Goal: Task Accomplishment & Management: Complete application form

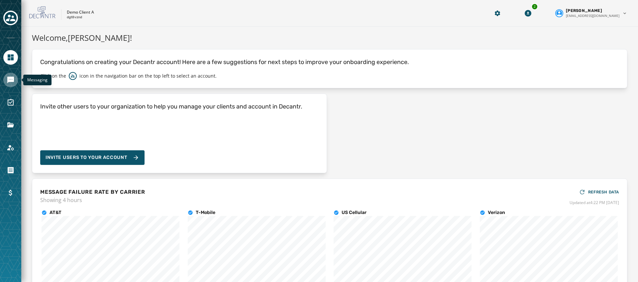
click at [11, 79] on icon "Navigate to Messaging" at bounding box center [10, 80] width 7 height 7
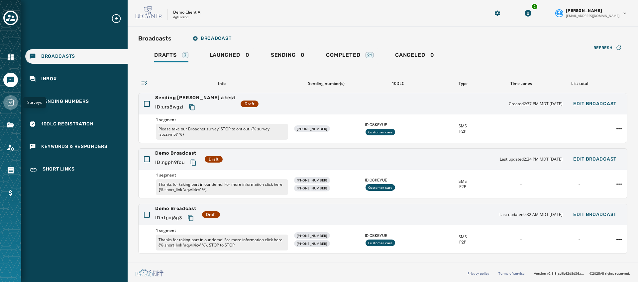
click at [8, 101] on icon "Navigate to Surveys" at bounding box center [11, 102] width 6 height 7
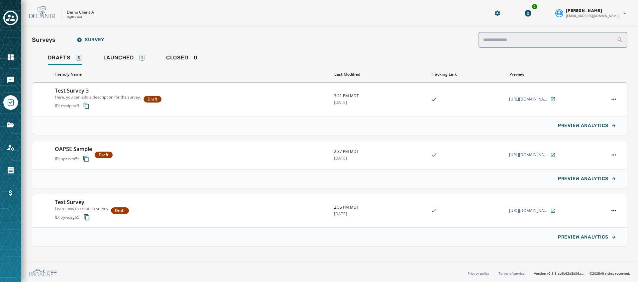
click at [131, 94] on h3 "Test Survey 3" at bounding box center [98, 91] width 86 height 8
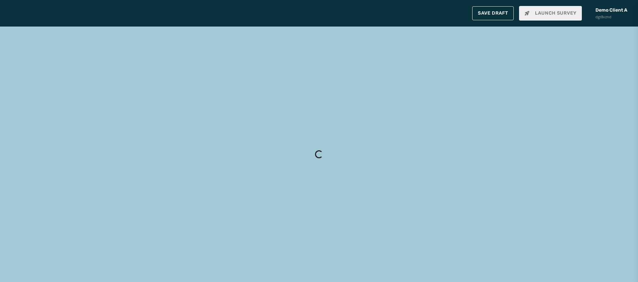
type input "**********"
type textarea "**********"
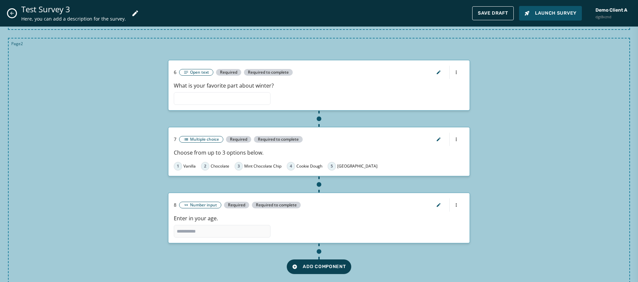
scroll to position [490, 0]
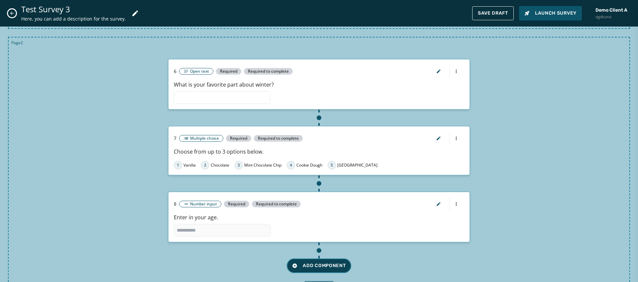
click at [311, 263] on span "Add Component" at bounding box center [318, 266] width 53 height 7
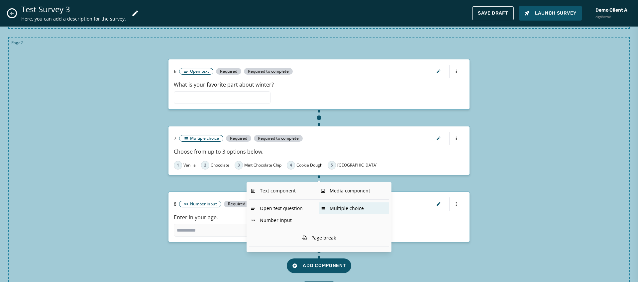
click at [356, 205] on div "Multiple choice" at bounding box center [354, 209] width 70 height 12
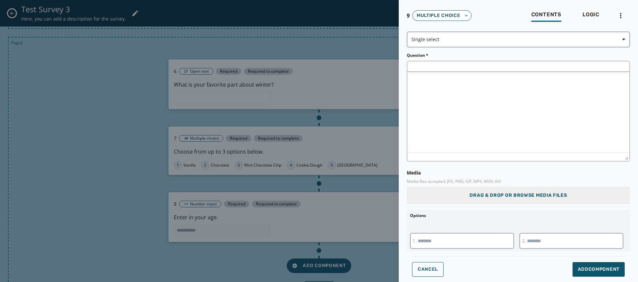
scroll to position [0, 0]
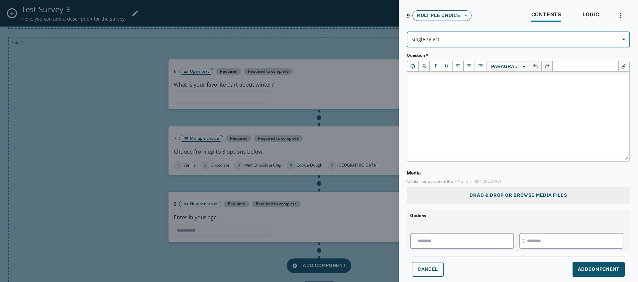
click at [466, 37] on span "Single select" at bounding box center [518, 39] width 214 height 7
click at [466, 38] on span "Single select" at bounding box center [518, 39] width 214 height 7
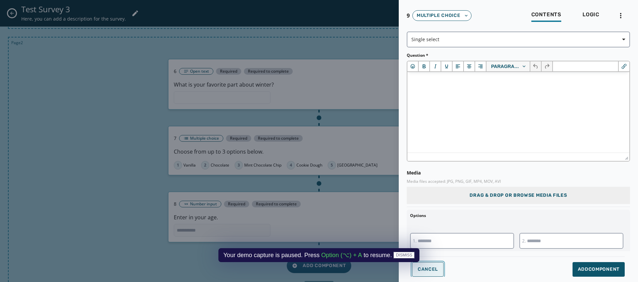
click at [422, 275] on button "Cancel" at bounding box center [428, 270] width 32 height 15
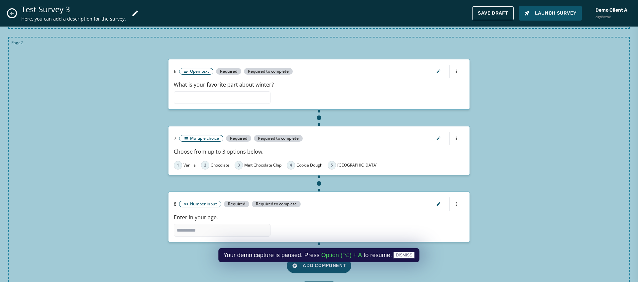
scroll to position [548, 0]
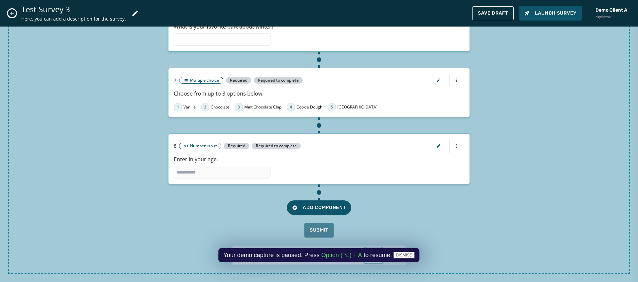
click at [373, 254] on icon "button" at bounding box center [373, 256] width 5 height 5
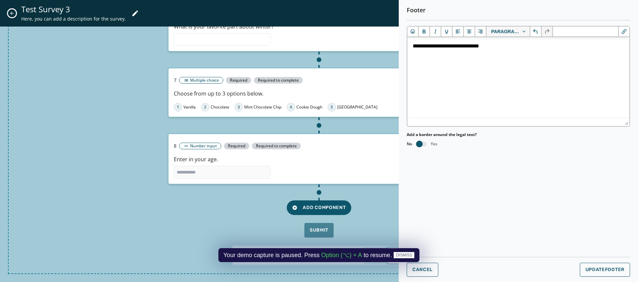
click at [388, 249] on button "button" at bounding box center [396, 256] width 17 height 15
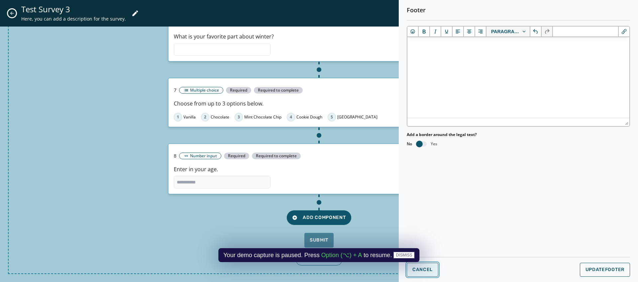
click at [426, 272] on span "Cancel" at bounding box center [422, 269] width 20 height 5
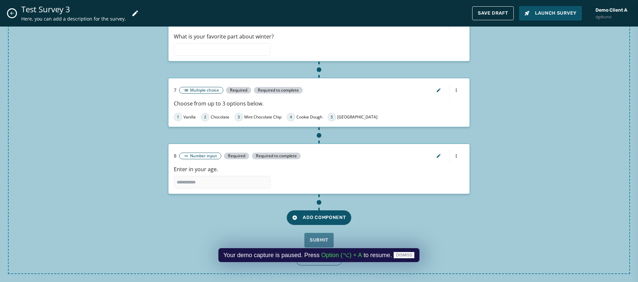
click at [400, 226] on div "Add Component Submit" at bounding box center [319, 221] width 605 height 53
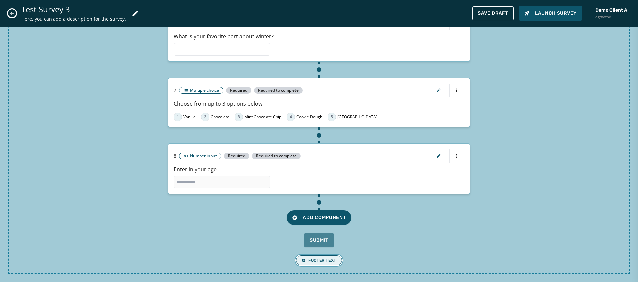
click at [311, 261] on span "Footer Text" at bounding box center [319, 260] width 35 height 5
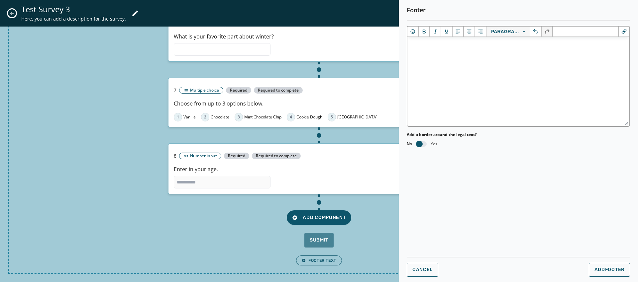
click at [458, 51] on html at bounding box center [518, 46] width 222 height 18
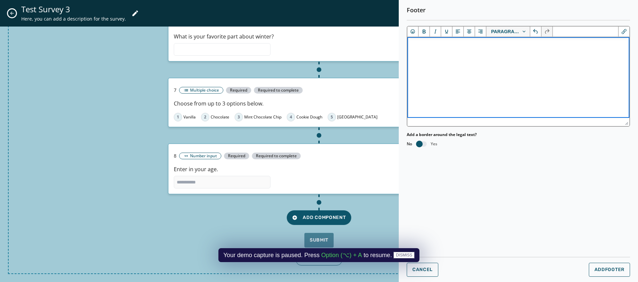
click at [558, 55] on html at bounding box center [518, 46] width 222 height 18
click at [621, 268] on span "Add Footer" at bounding box center [609, 269] width 30 height 5
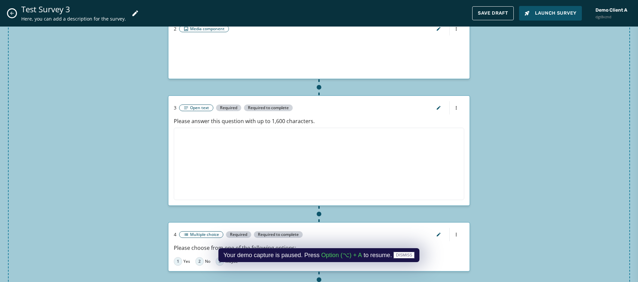
scroll to position [129, 0]
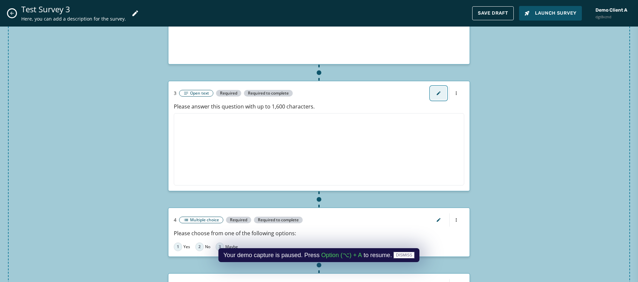
click at [444, 96] on button "button" at bounding box center [439, 93] width 16 height 13
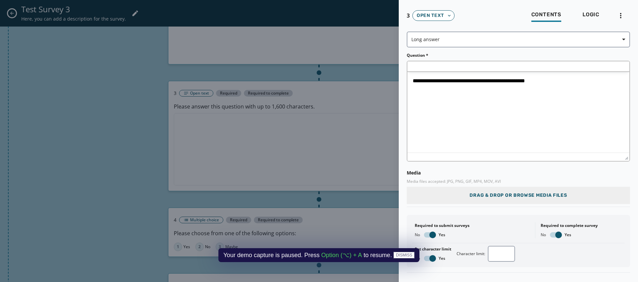
scroll to position [0, 0]
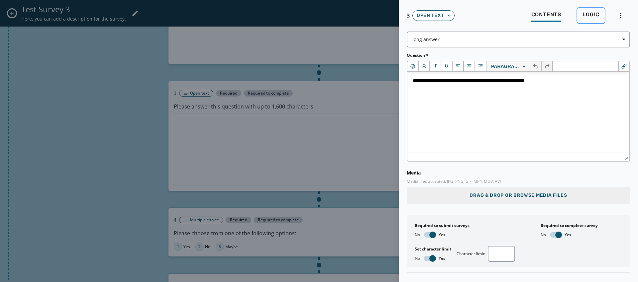
click at [601, 12] on button "Logic" at bounding box center [591, 15] width 28 height 15
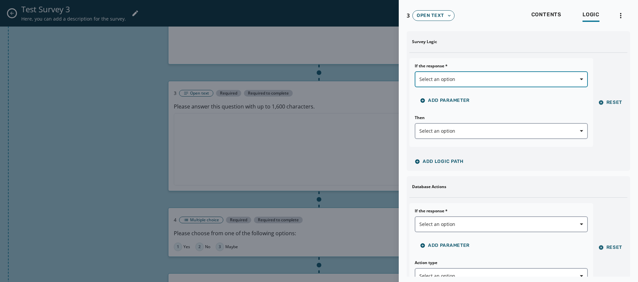
click at [582, 77] on span "button" at bounding box center [579, 79] width 16 height 13
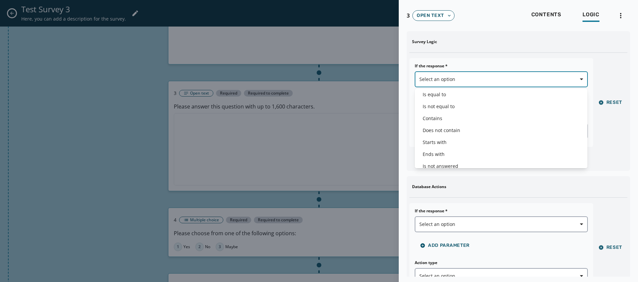
click at [582, 77] on span "button" at bounding box center [579, 79] width 16 height 13
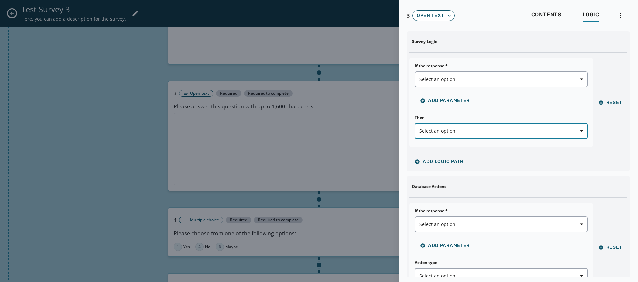
click at [532, 134] on span "Select an option" at bounding box center [501, 131] width 164 height 7
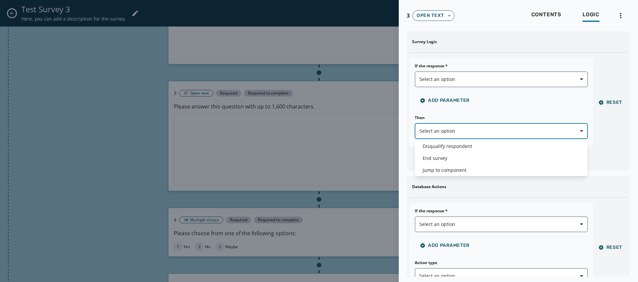
click at [532, 134] on span "Select an option" at bounding box center [501, 131] width 164 height 7
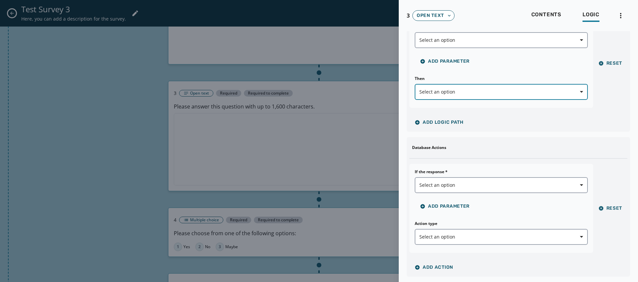
scroll to position [41, 0]
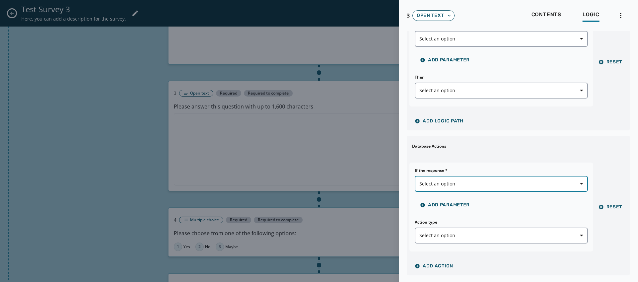
click at [527, 183] on span "Select an option" at bounding box center [501, 184] width 164 height 7
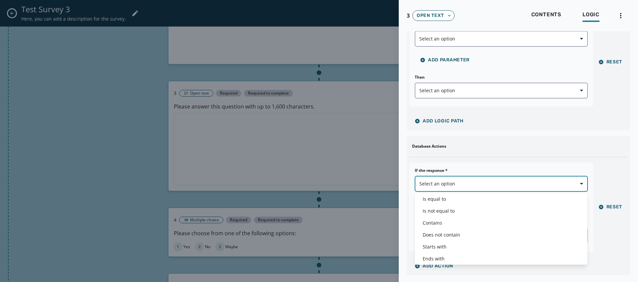
click at [527, 183] on span "Select an option" at bounding box center [501, 184] width 164 height 7
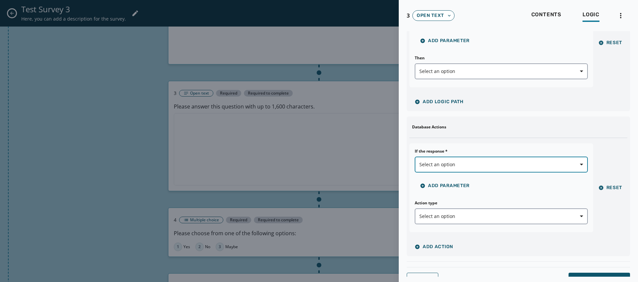
scroll to position [62, 0]
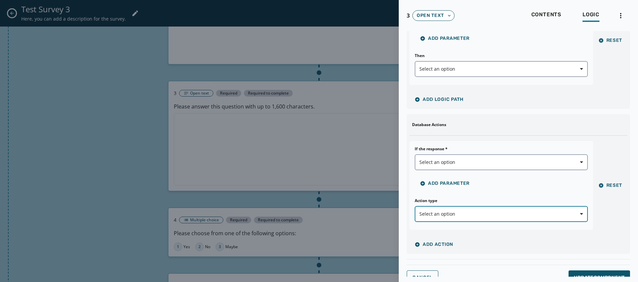
click at [520, 215] on span "Select an option" at bounding box center [501, 214] width 164 height 7
click at [521, 213] on span "Select an option" at bounding box center [501, 214] width 164 height 7
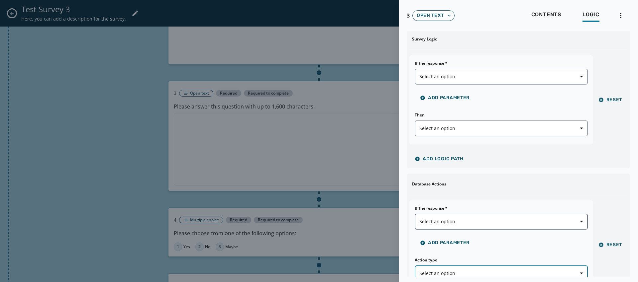
scroll to position [0, 0]
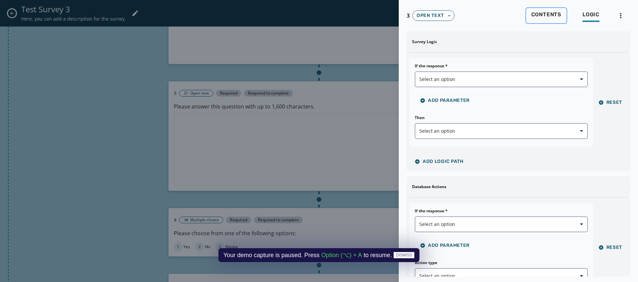
click at [536, 18] on div "Contents" at bounding box center [546, 16] width 30 height 11
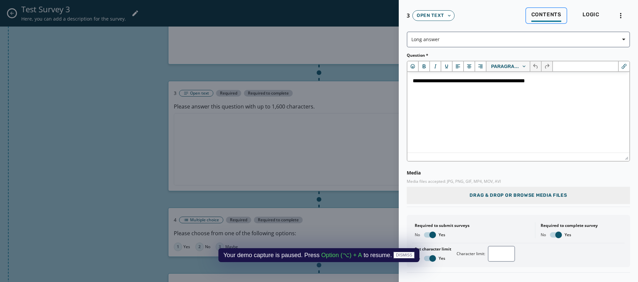
scroll to position [16, 0]
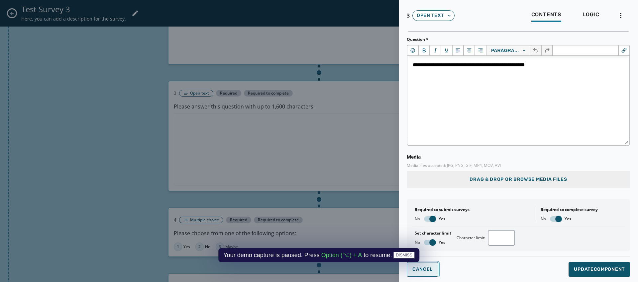
click at [431, 266] on button "Cancel" at bounding box center [423, 270] width 32 height 15
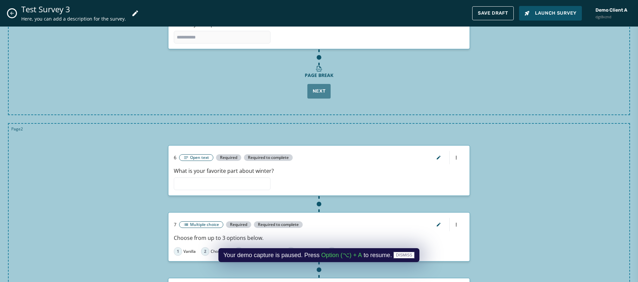
scroll to position [534, 0]
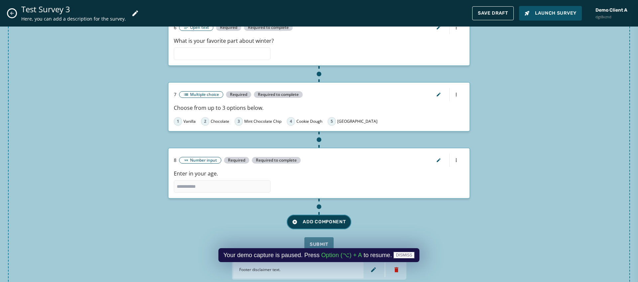
click at [332, 219] on span "Add Component" at bounding box center [318, 222] width 53 height 7
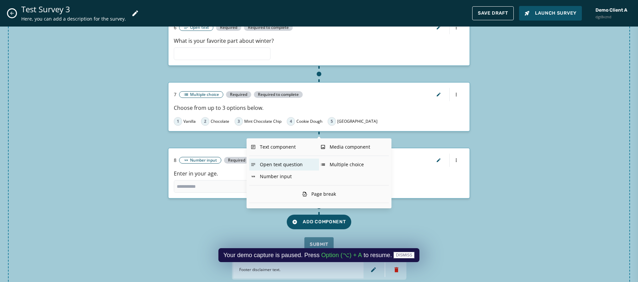
click at [278, 165] on div "Open text question" at bounding box center [284, 165] width 70 height 12
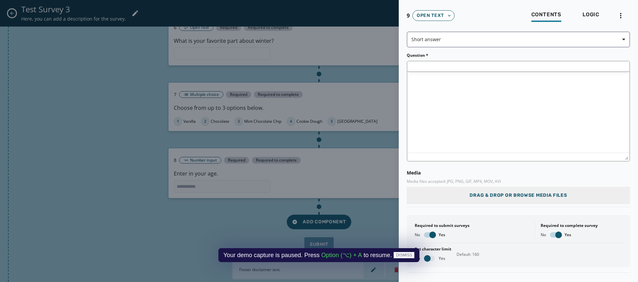
scroll to position [0, 0]
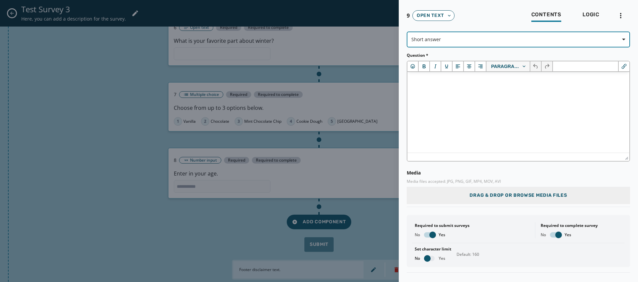
click at [449, 40] on span "Short answer" at bounding box center [518, 39] width 214 height 7
click at [455, 39] on span "Short answer" at bounding box center [518, 39] width 214 height 7
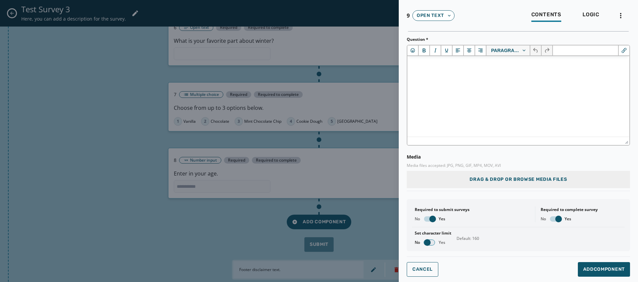
click at [430, 242] on span "button" at bounding box center [427, 243] width 7 height 7
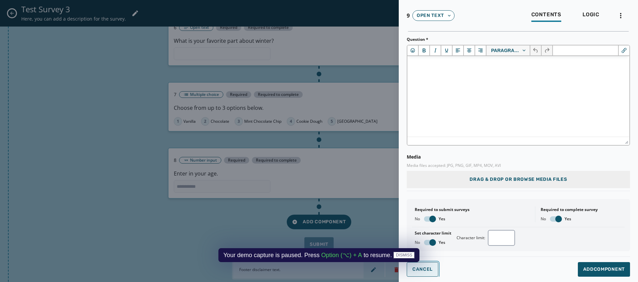
click at [429, 272] on button "Cancel" at bounding box center [423, 270] width 32 height 15
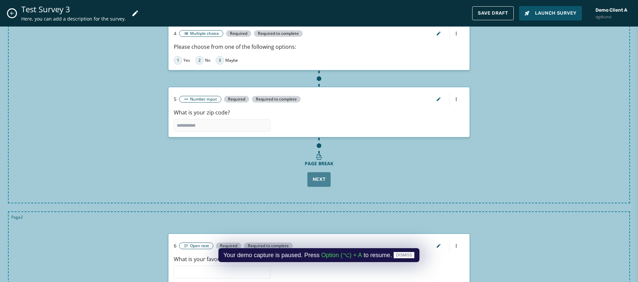
scroll to position [446, 0]
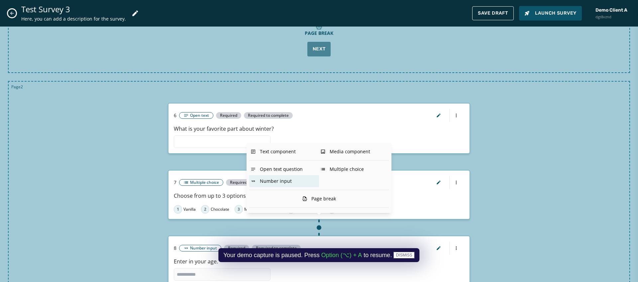
click at [302, 182] on div "Number input" at bounding box center [284, 181] width 70 height 12
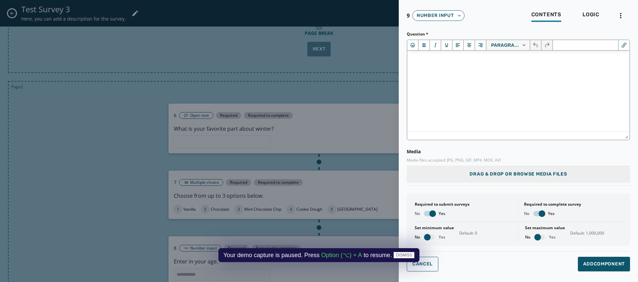
scroll to position [0, 0]
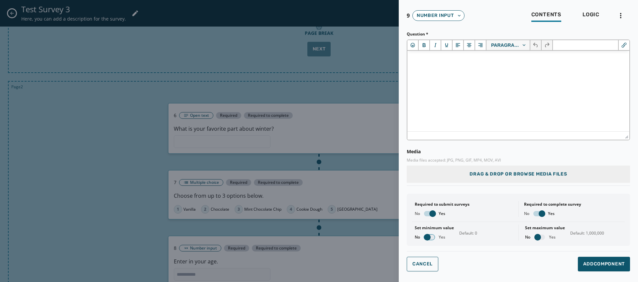
click at [433, 238] on button "button" at bounding box center [429, 237] width 11 height 5
click at [540, 236] on span "button" at bounding box center [537, 237] width 7 height 7
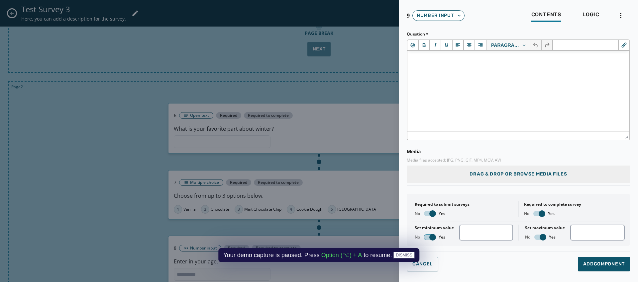
click at [426, 236] on button "button" at bounding box center [429, 237] width 11 height 5
click at [537, 238] on button "button" at bounding box center [539, 237] width 11 height 5
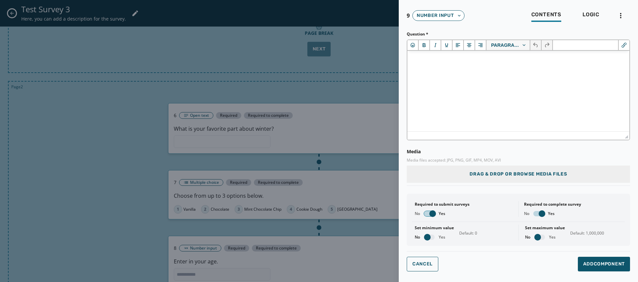
click at [427, 213] on button "button" at bounding box center [429, 213] width 11 height 5
click at [535, 214] on button "button" at bounding box center [538, 213] width 11 height 5
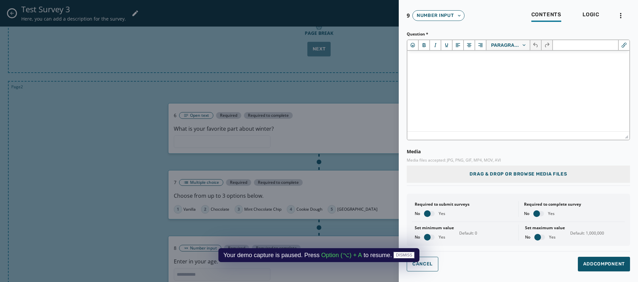
click at [378, 207] on div at bounding box center [319, 141] width 638 height 282
